Goal: Browse casually

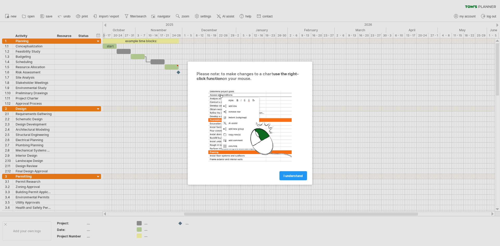
click at [296, 176] on span "I understand" at bounding box center [292, 176] width 19 height 4
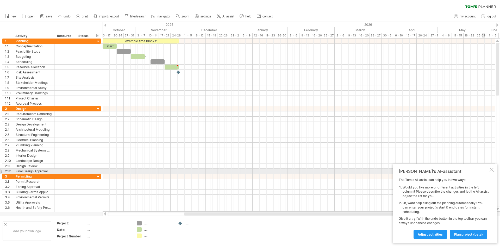
click at [493, 172] on div "[PERSON_NAME]'s AI-assistant The [PERSON_NAME]'s AI-assist can help you in two …" at bounding box center [445, 203] width 105 height 79
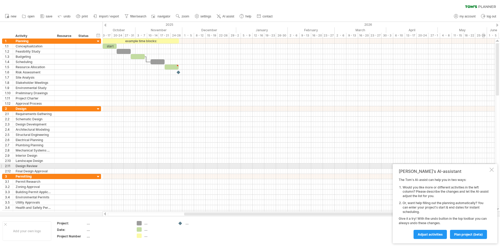
click at [491, 168] on div at bounding box center [491, 170] width 4 height 4
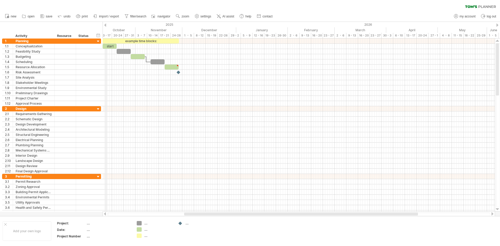
click at [106, 24] on div at bounding box center [105, 24] width 2 height 3
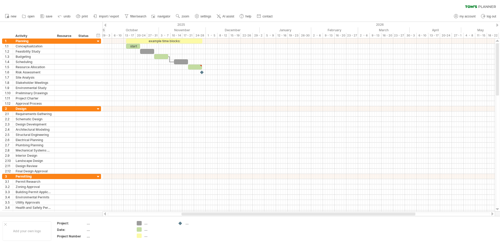
click at [106, 24] on div at bounding box center [105, 24] width 2 height 3
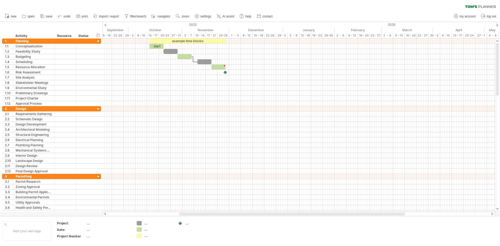
click at [106, 24] on div at bounding box center [105, 24] width 2 height 3
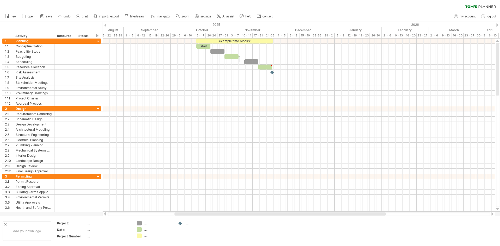
click at [106, 24] on div at bounding box center [105, 24] width 2 height 3
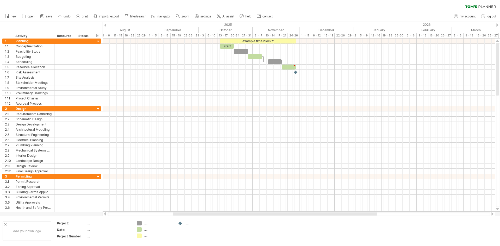
click at [105, 25] on div at bounding box center [105, 24] width 2 height 3
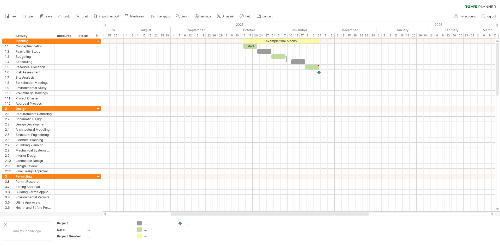
click at [105, 25] on div at bounding box center [105, 24] width 2 height 3
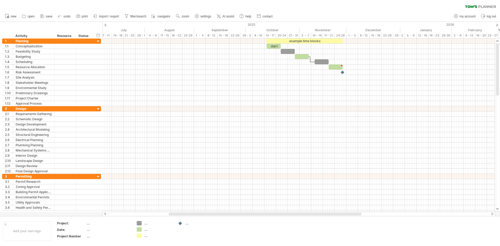
click at [105, 25] on div at bounding box center [105, 24] width 2 height 3
